Goal: Submit feedback/report problem

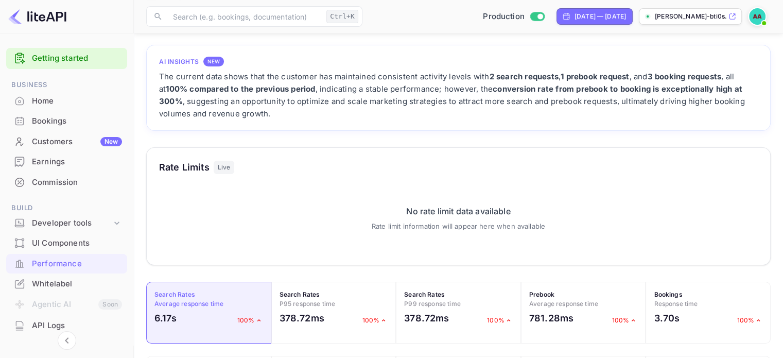
scroll to position [257, 616]
